Goal: Find specific page/section: Find specific page/section

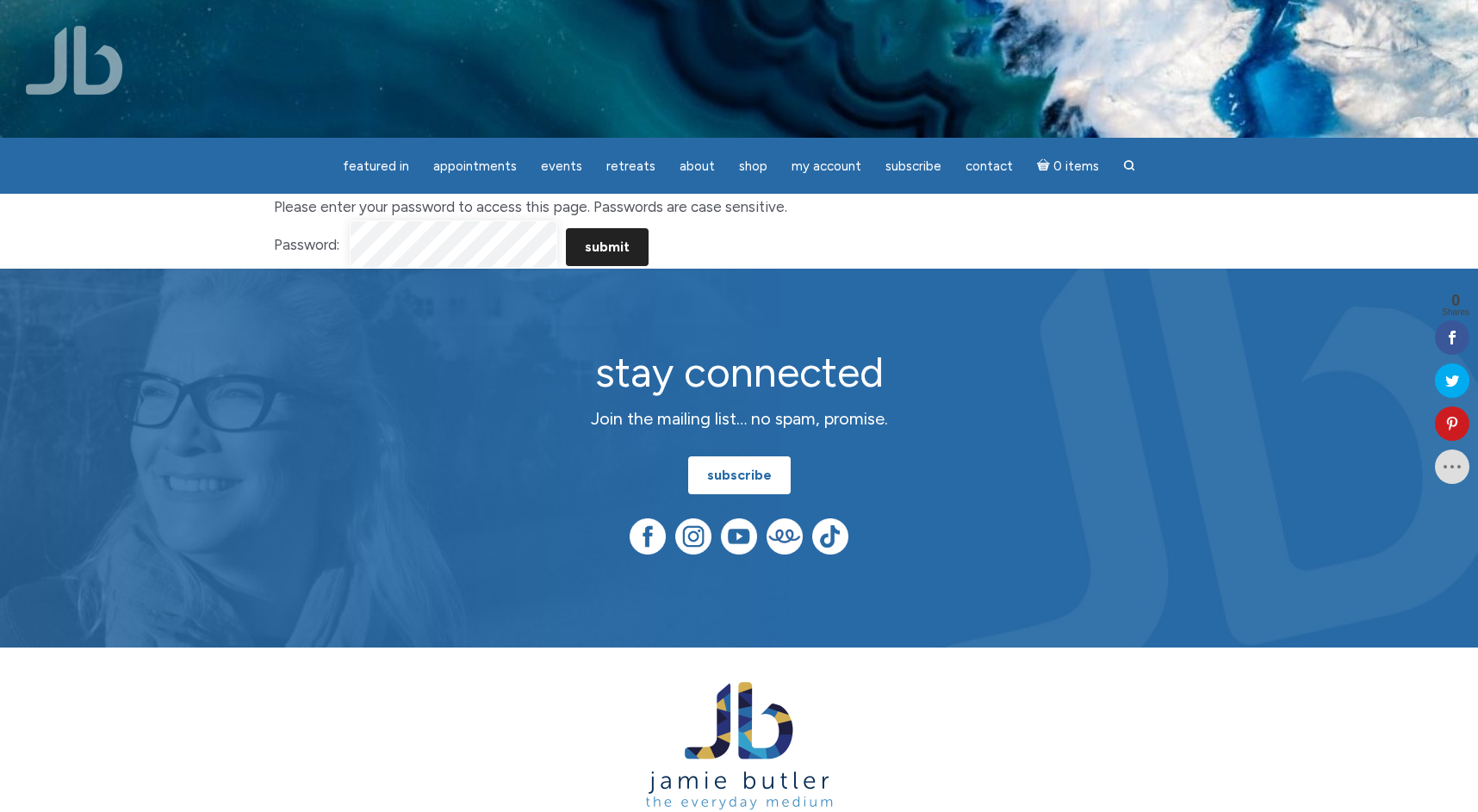
click at [624, 249] on input "Submit" at bounding box center [606, 248] width 83 height 38
click at [608, 247] on input "Submit" at bounding box center [606, 248] width 83 height 38
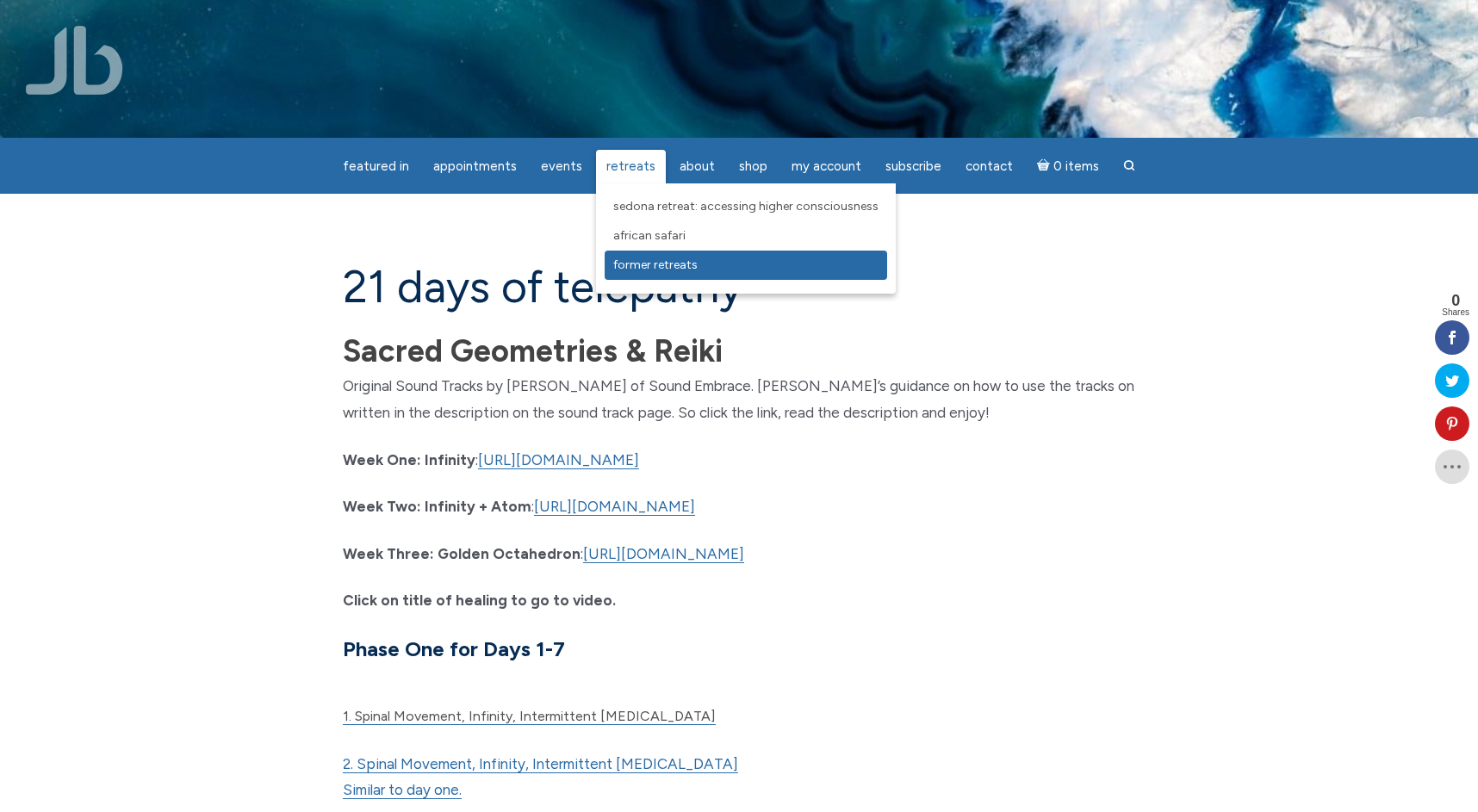
click at [641, 270] on span "Former Retreats" at bounding box center [655, 264] width 84 height 14
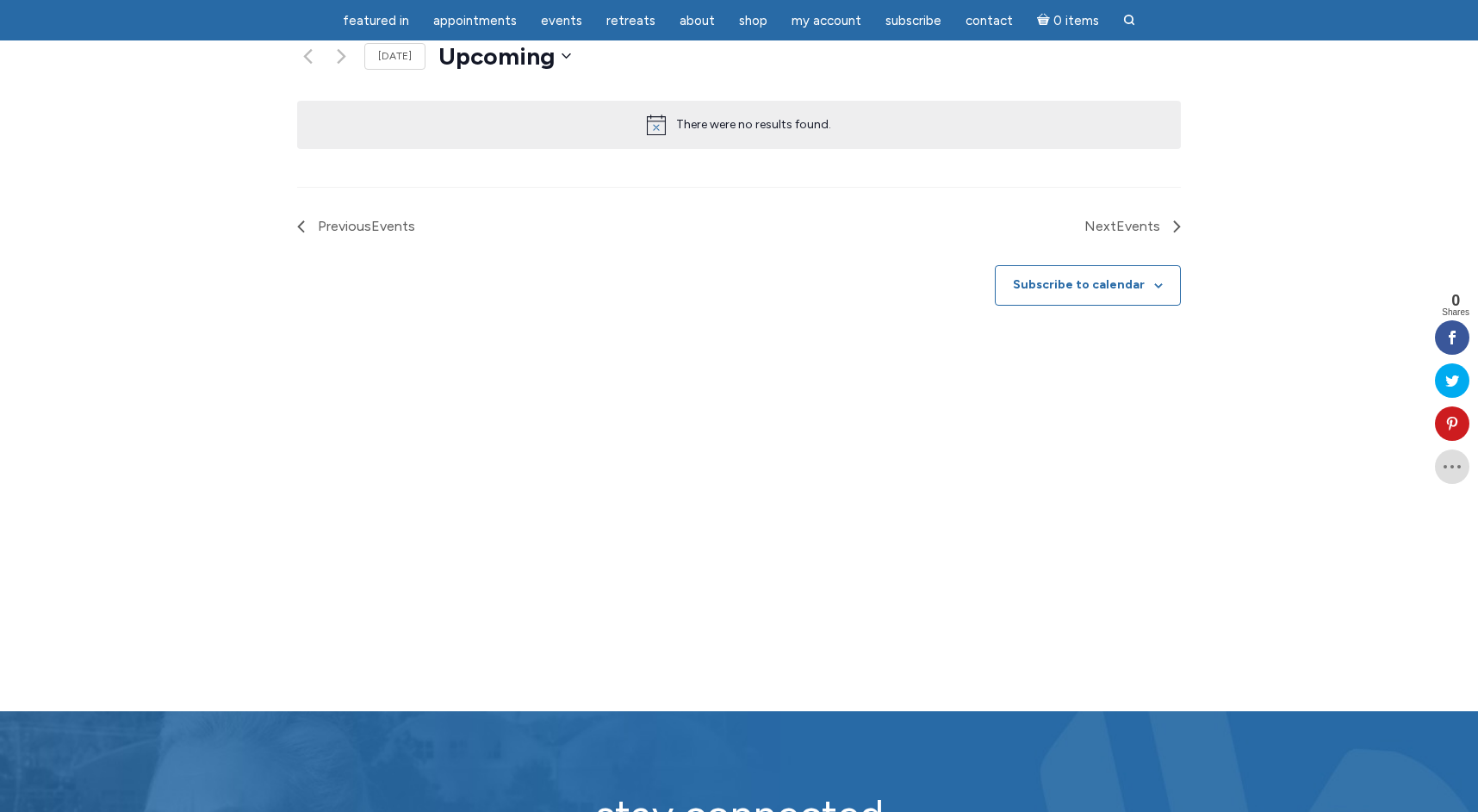
scroll to position [594, 0]
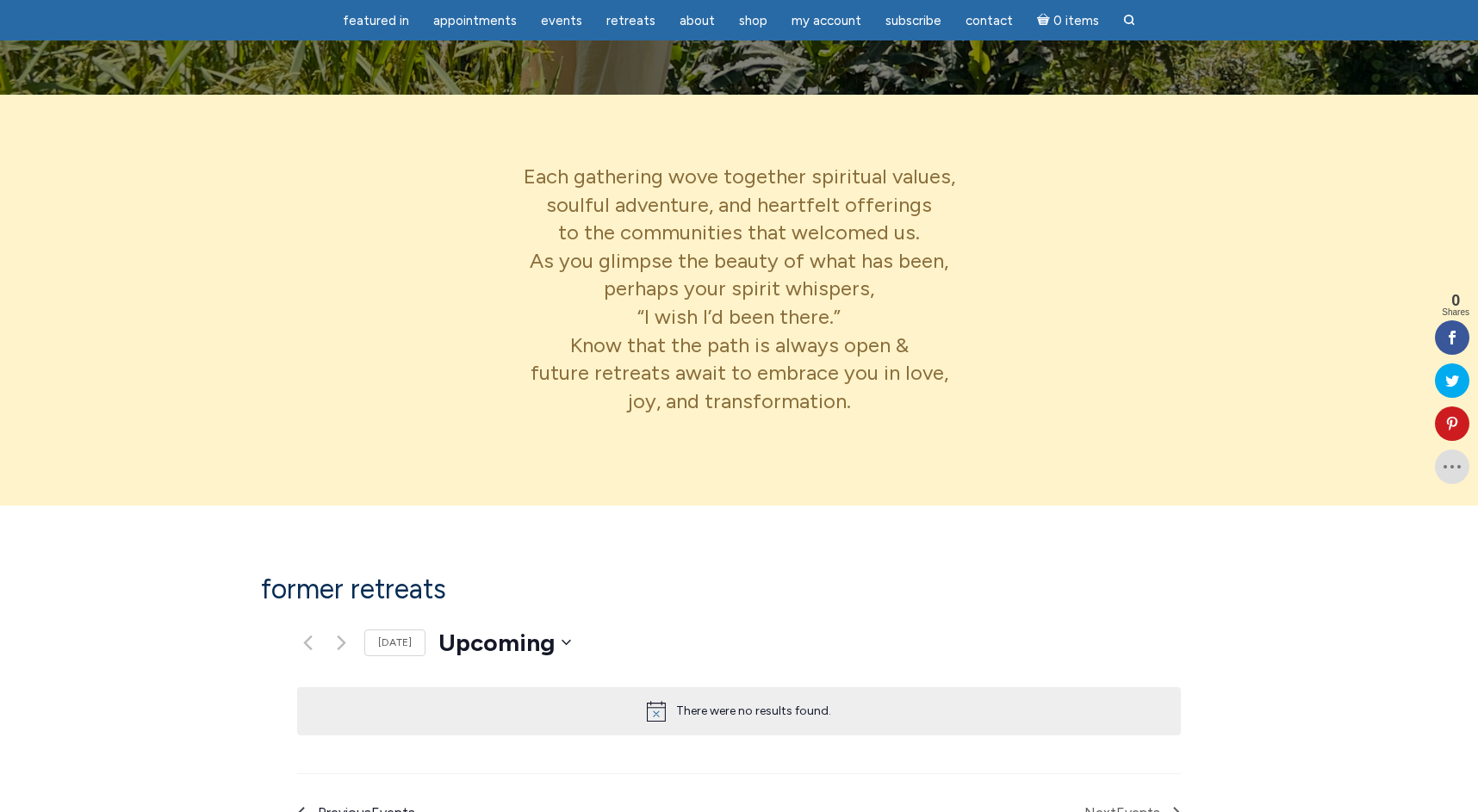
click at [318, 802] on span "Previous Events" at bounding box center [366, 813] width 98 height 23
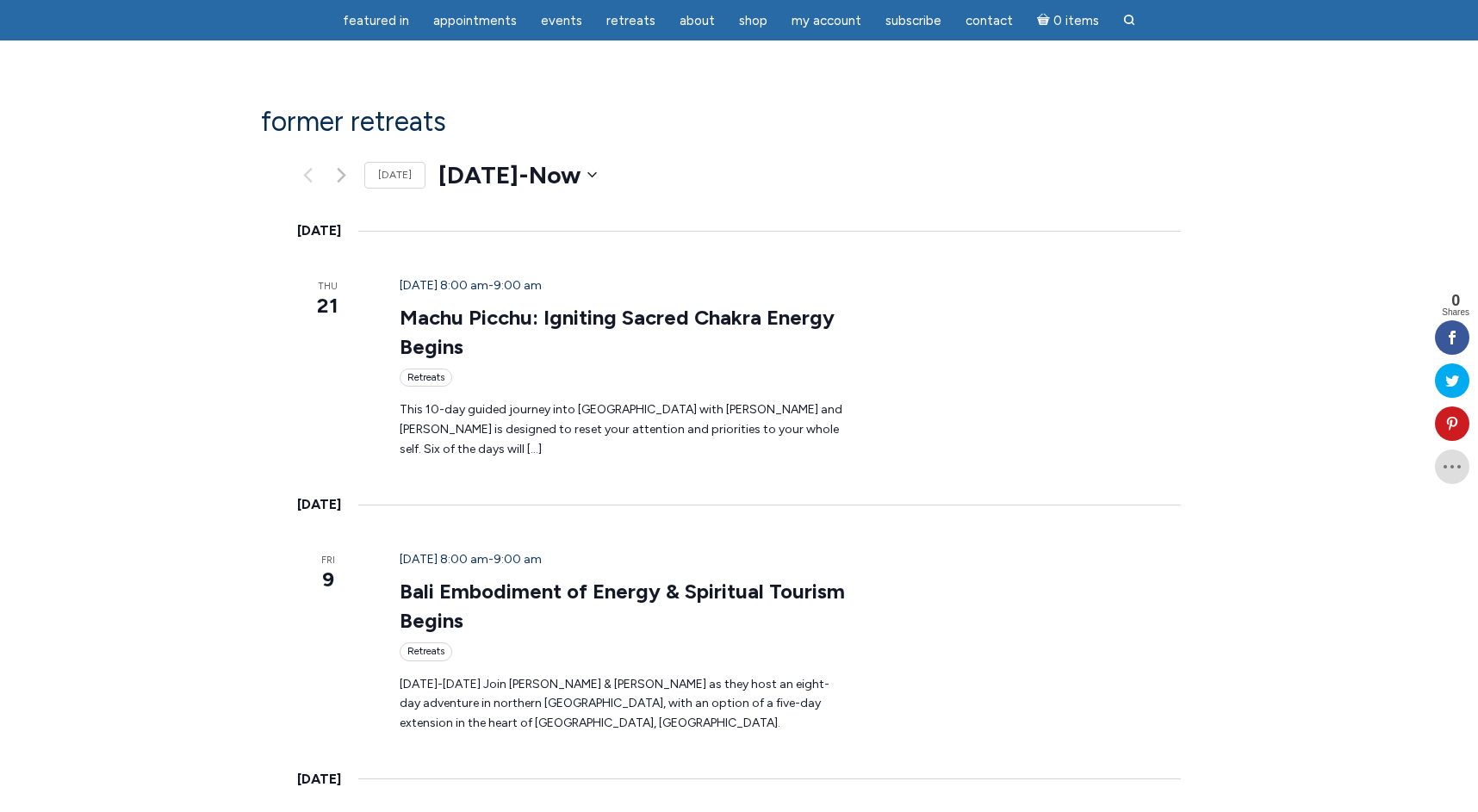
scroll to position [0, 0]
